Goal: Transaction & Acquisition: Subscribe to service/newsletter

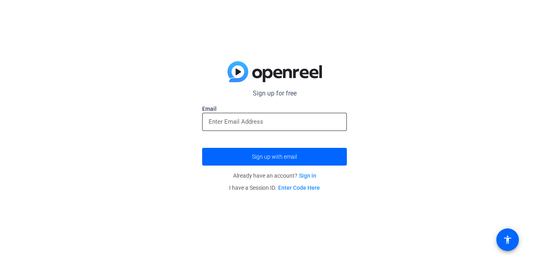
click at [261, 122] on input "email" at bounding box center [275, 122] width 132 height 10
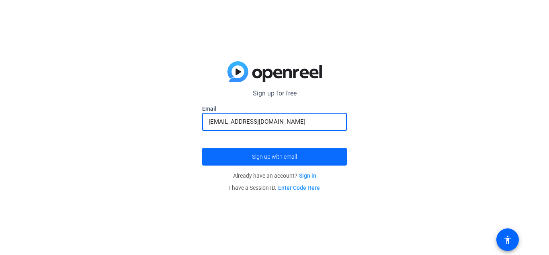
click at [289, 156] on span "Sign up with email" at bounding box center [274, 156] width 45 height 0
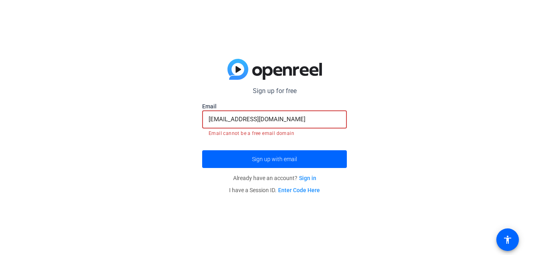
click at [280, 115] on input "[EMAIL_ADDRESS][DOMAIN_NAME]" at bounding box center [275, 119] width 132 height 10
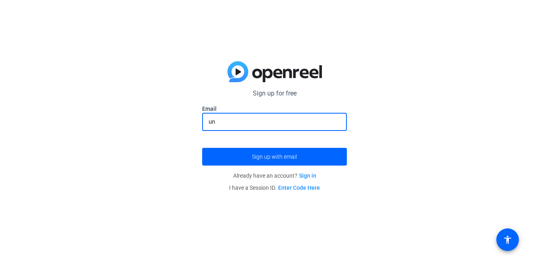
type input "u"
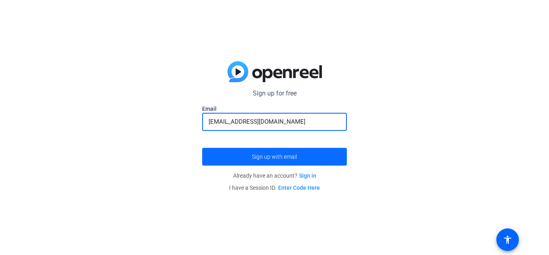
click at [269, 152] on span "submit" at bounding box center [274, 156] width 145 height 19
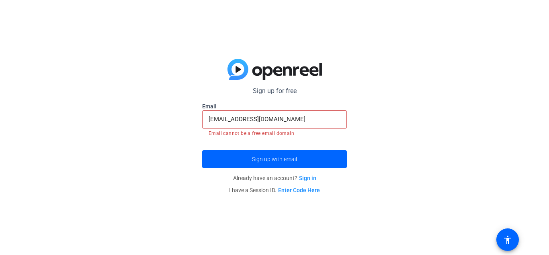
click at [286, 125] on div "[EMAIL_ADDRESS][DOMAIN_NAME]" at bounding box center [275, 119] width 132 height 18
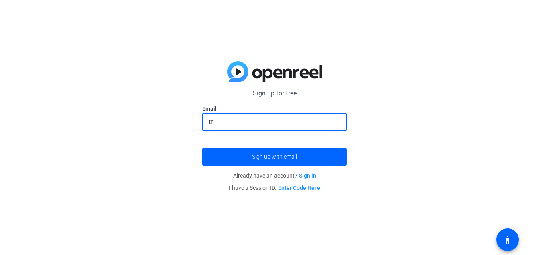
type input "t"
type input "[EMAIL_ADDRESS][DOMAIN_NAME]"
click at [202, 148] on button "Sign up with email" at bounding box center [274, 157] width 145 height 18
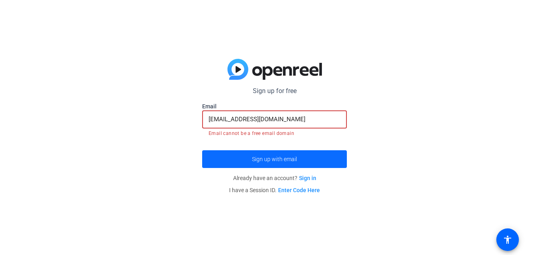
click at [296, 155] on span "submit" at bounding box center [274, 158] width 145 height 19
